Goal: Complete application form

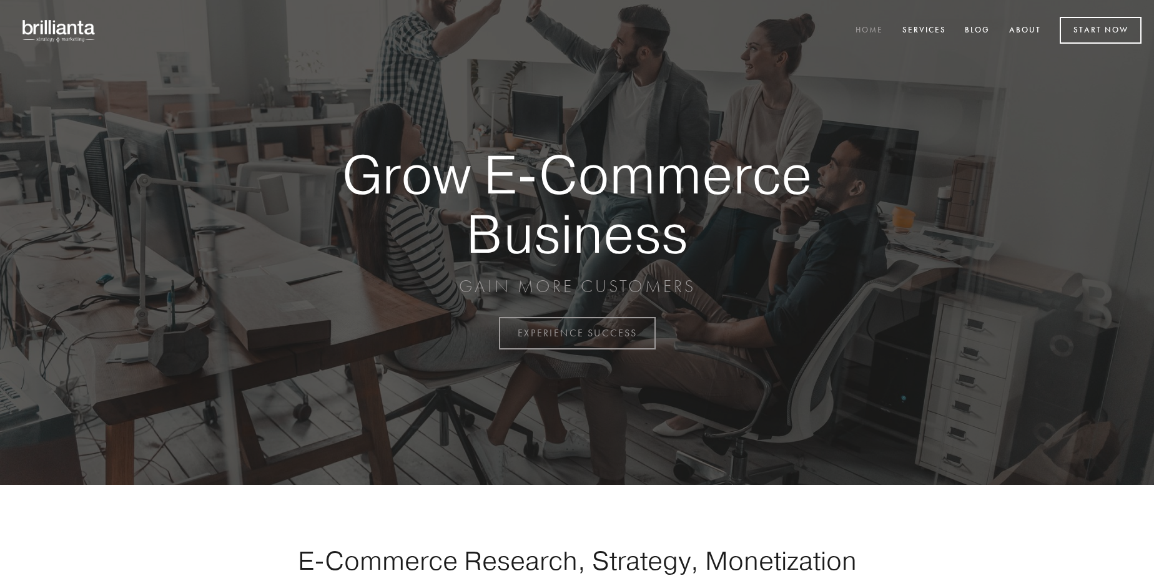
scroll to position [3274, 0]
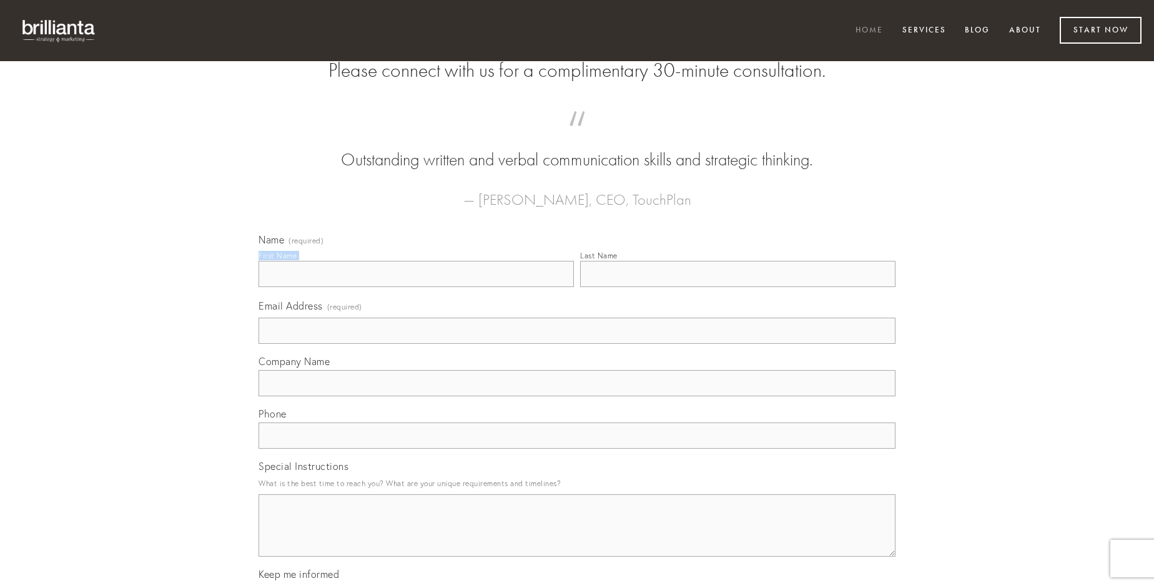
type input "[PERSON_NAME]"
click at [738, 287] on input "Last Name" at bounding box center [737, 274] width 315 height 26
type input "[PERSON_NAME]"
click at [577, 344] on input "Email Address (required)" at bounding box center [577, 331] width 637 height 26
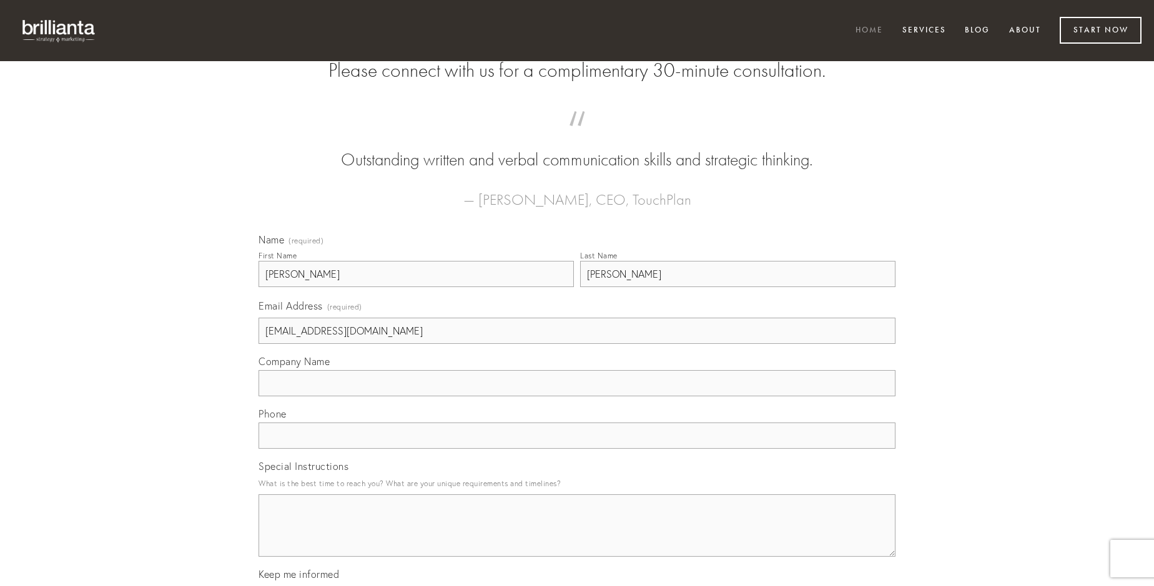
type input "[EMAIL_ADDRESS][DOMAIN_NAME]"
click at [577, 397] on input "Company Name" at bounding box center [577, 383] width 637 height 26
type input "depopulo"
click at [577, 449] on input "text" at bounding box center [577, 436] width 637 height 26
click at [577, 537] on textarea "Special Instructions" at bounding box center [577, 526] width 637 height 62
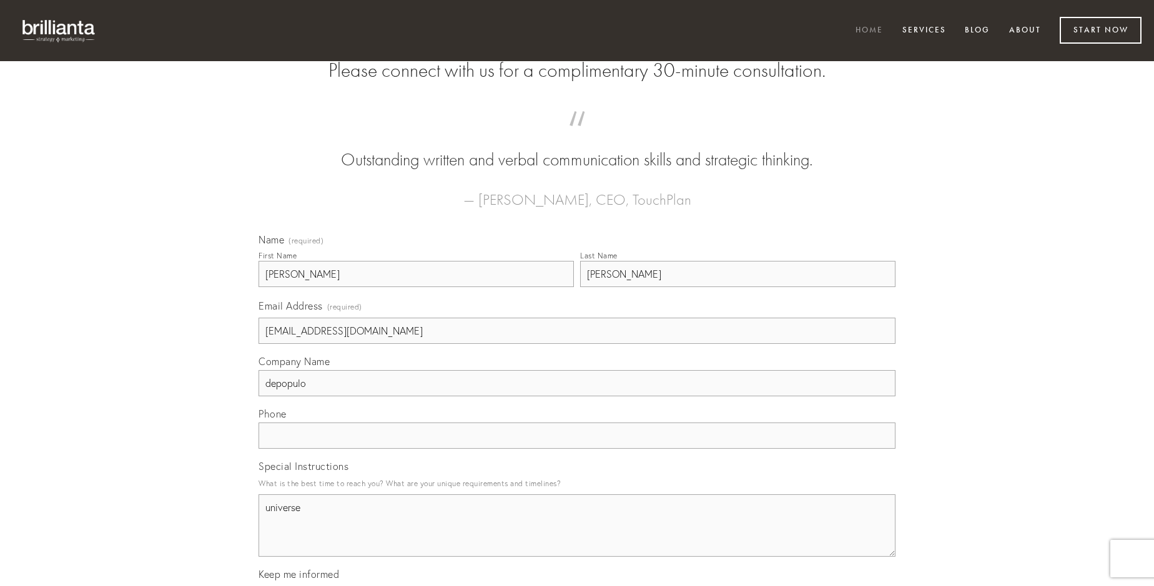
type textarea "universe"
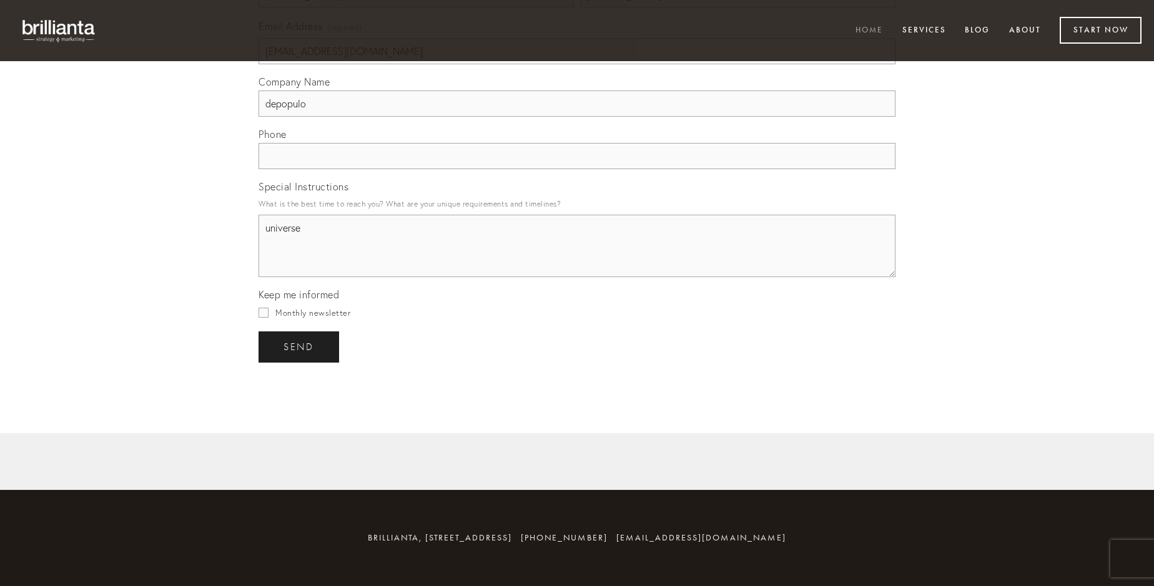
click at [300, 347] on span "send" at bounding box center [299, 347] width 31 height 11
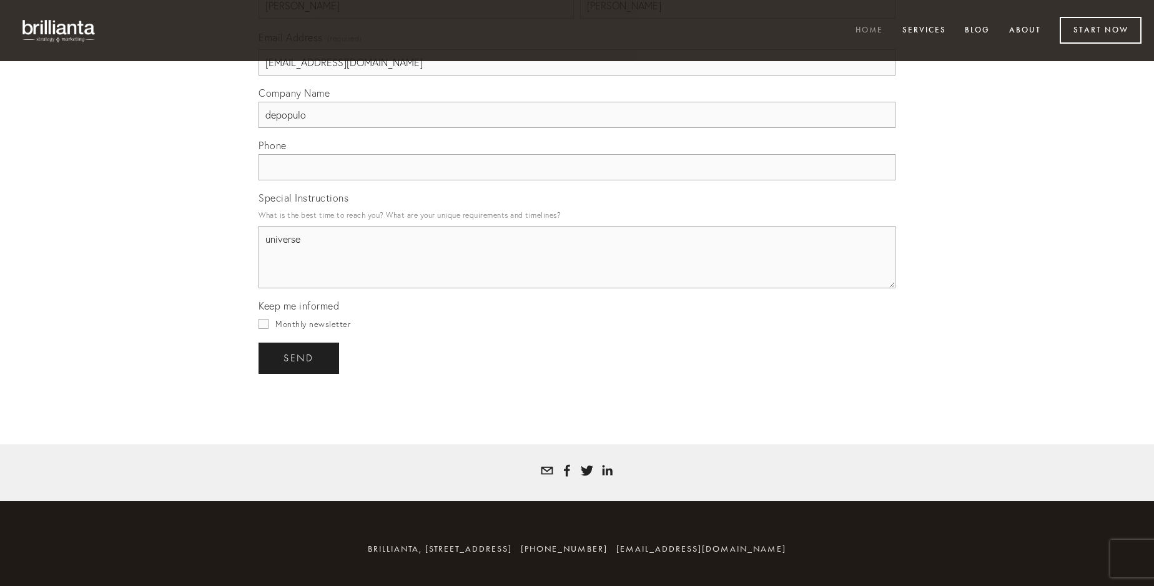
scroll to position [3237, 0]
